Goal: Navigation & Orientation: Find specific page/section

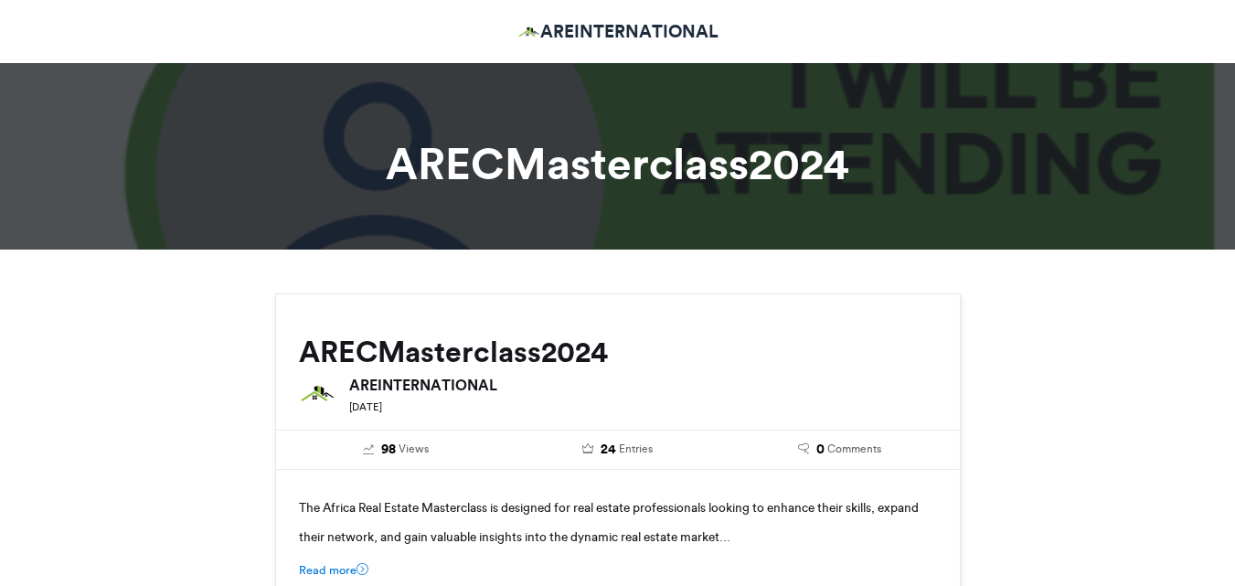
click at [626, 23] on link "AREINTERNATIONAL" at bounding box center [617, 31] width 201 height 27
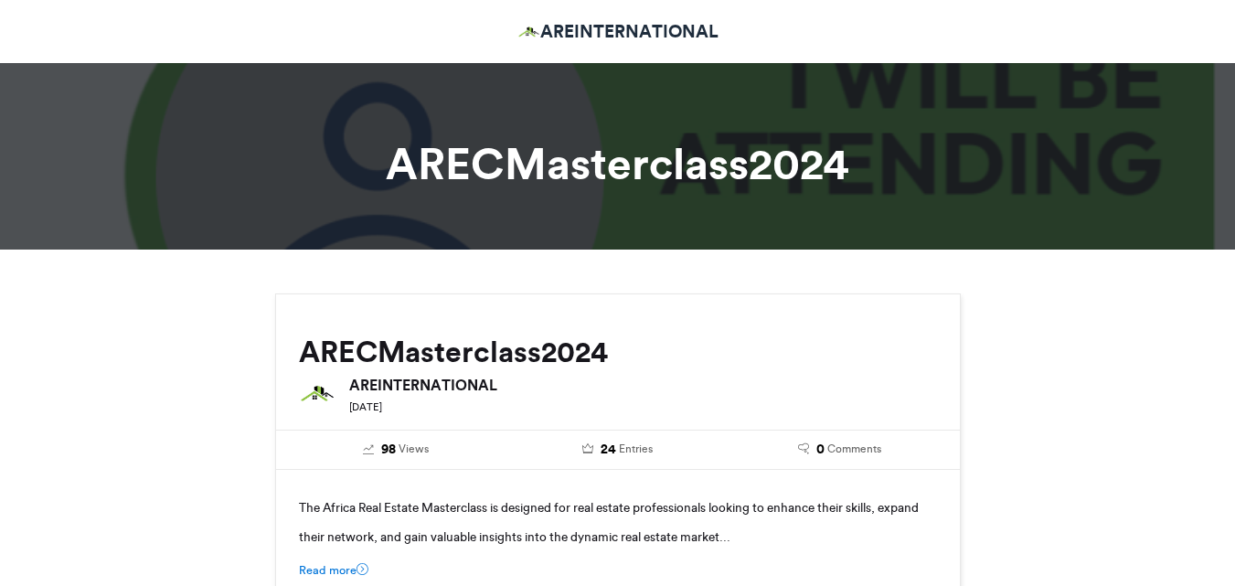
click at [626, 23] on link "AREINTERNATIONAL" at bounding box center [617, 31] width 201 height 27
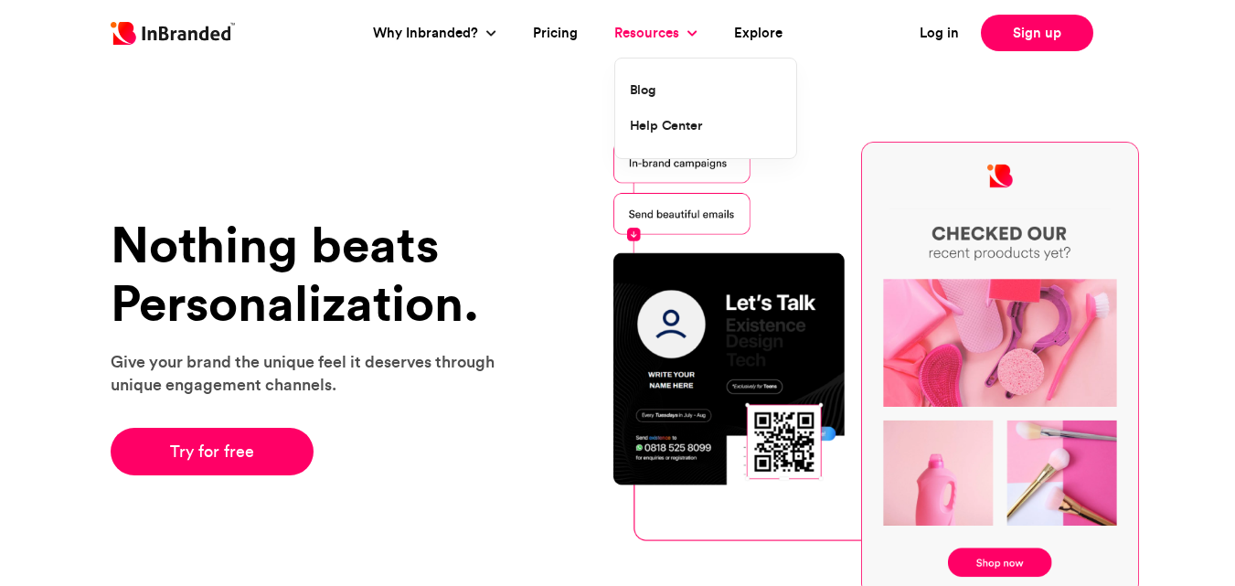
click at [674, 27] on link "Resources" at bounding box center [648, 33] width 69 height 21
